Goal: Information Seeking & Learning: Learn about a topic

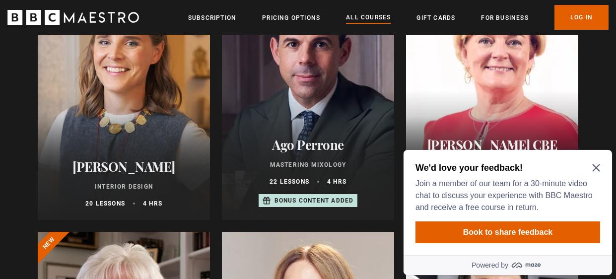
click at [596, 170] on icon "Close Maze Prompt" at bounding box center [596, 168] width 8 height 8
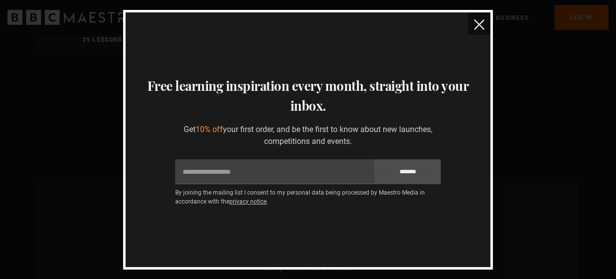
scroll to position [3181, 0]
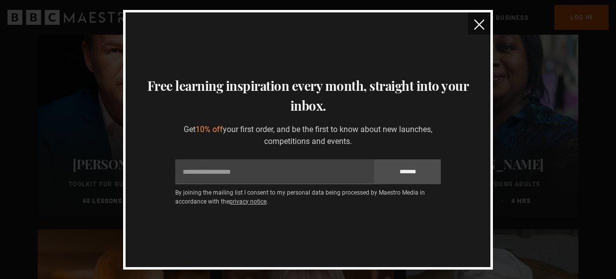
click at [477, 26] on img "close" at bounding box center [479, 24] width 10 height 10
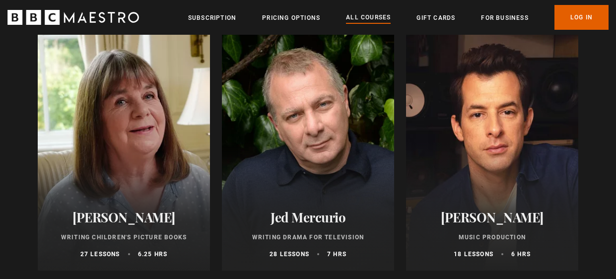
scroll to position [2824, 0]
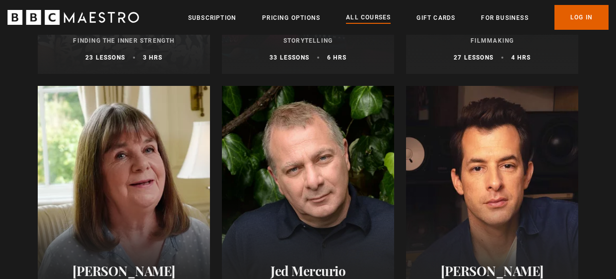
click at [115, 17] on icon "BBC Maestro" at bounding box center [73, 17] width 132 height 15
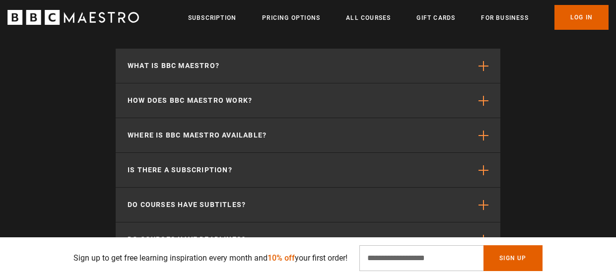
scroll to position [2760, 0]
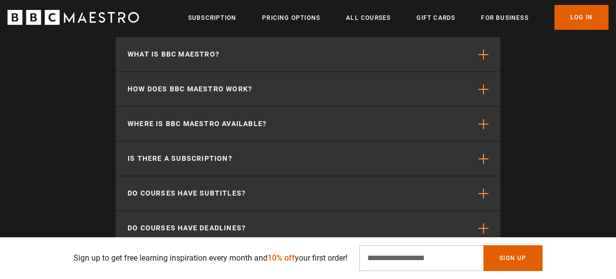
click at [354, 18] on link "All Courses" at bounding box center [368, 18] width 45 height 10
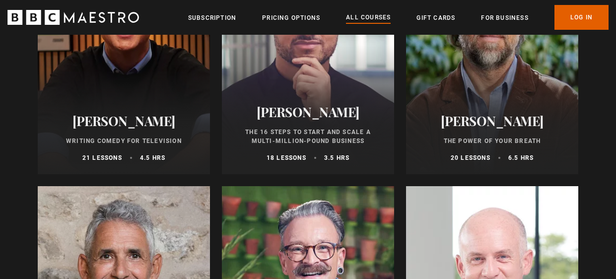
scroll to position [1264, 0]
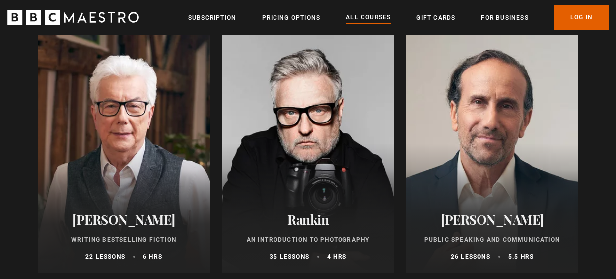
scroll to position [2157, 0]
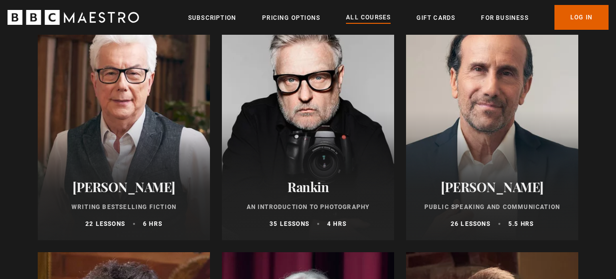
click at [308, 188] on h2 "Rankin" at bounding box center [308, 186] width 148 height 15
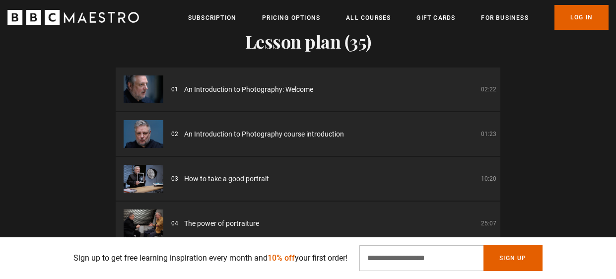
scroll to position [0, 856]
